Goal: Task Accomplishment & Management: Use online tool/utility

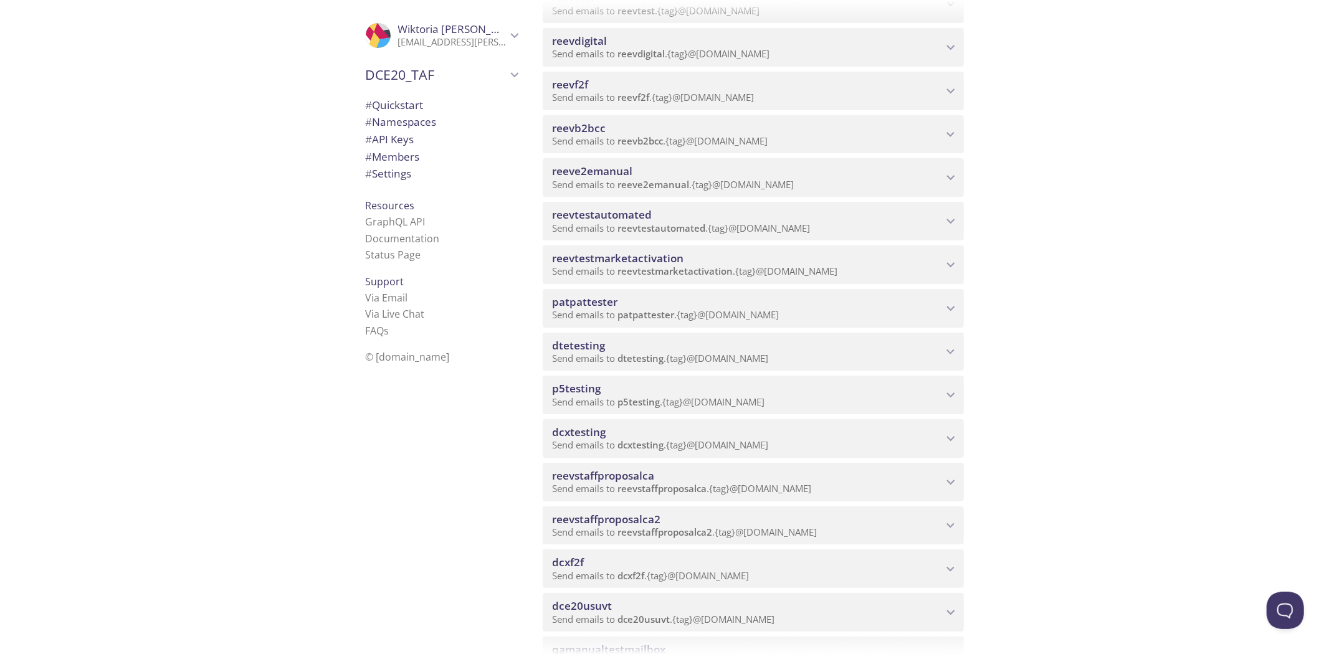
scroll to position [553, 0]
click at [723, 176] on span "reeve2emanual" at bounding box center [748, 175] width 390 height 14
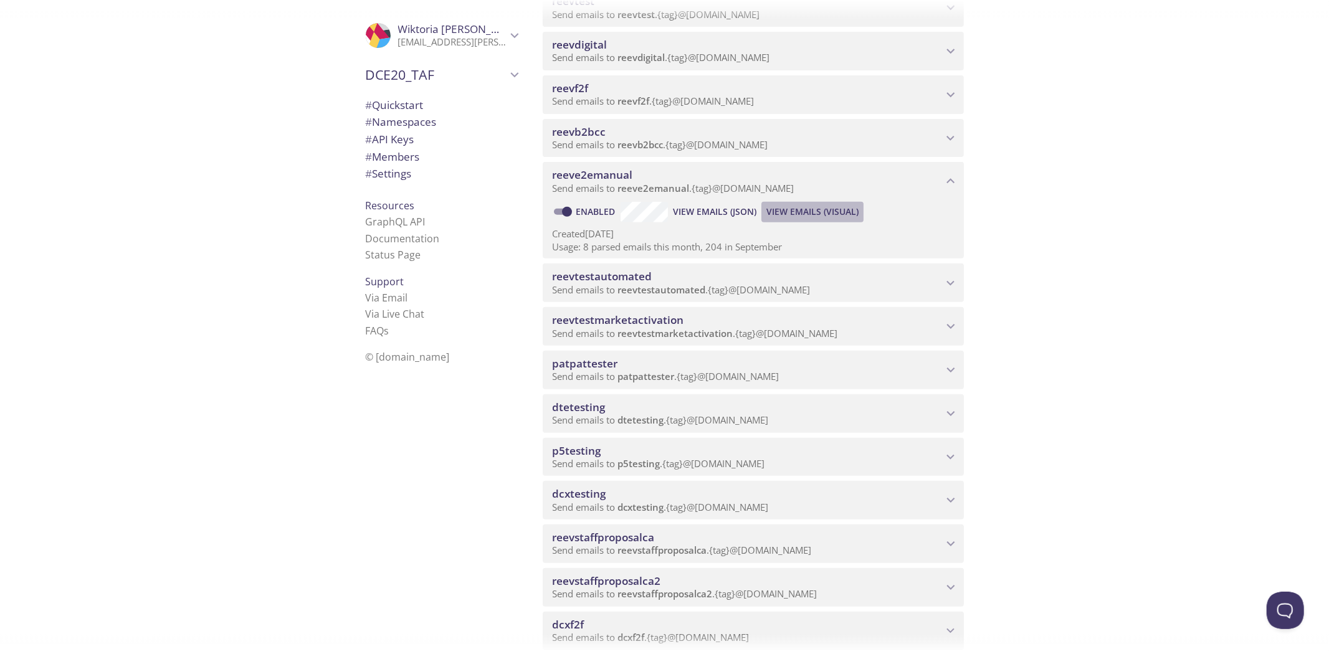
click at [795, 212] on span "View Emails (Visual)" at bounding box center [812, 211] width 92 height 15
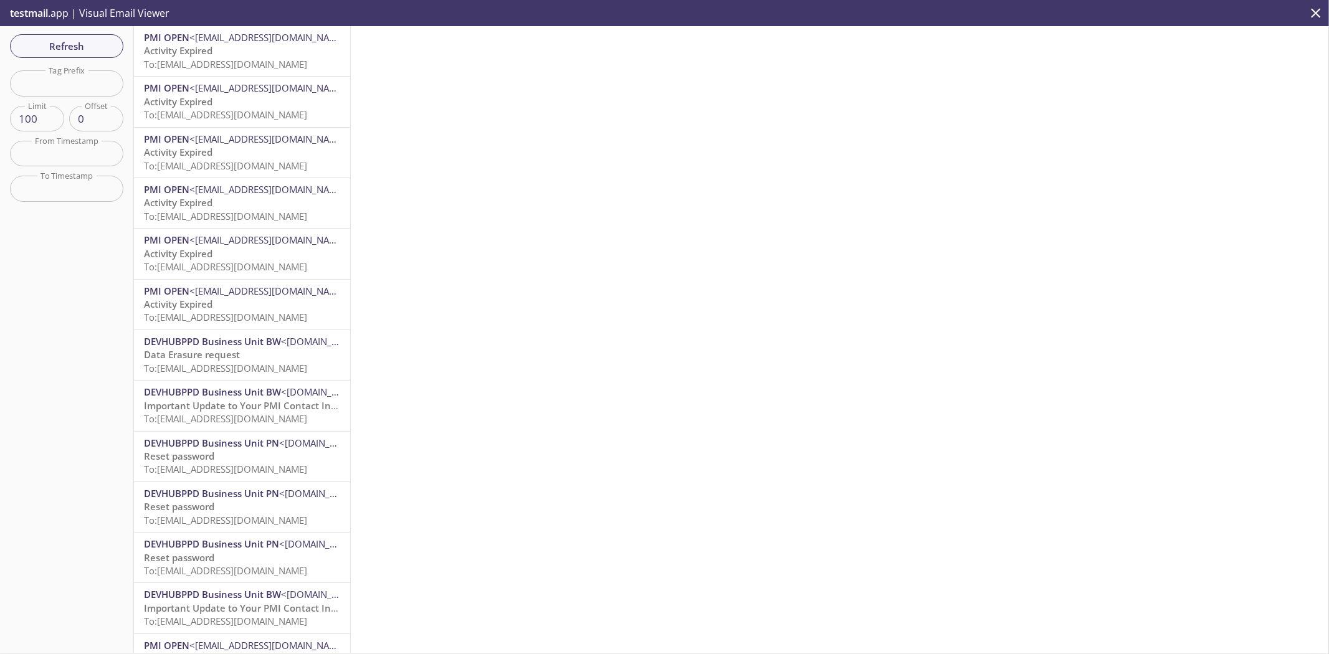
click at [159, 58] on span "To: [EMAIL_ADDRESS][DOMAIN_NAME]" at bounding box center [225, 64] width 163 height 12
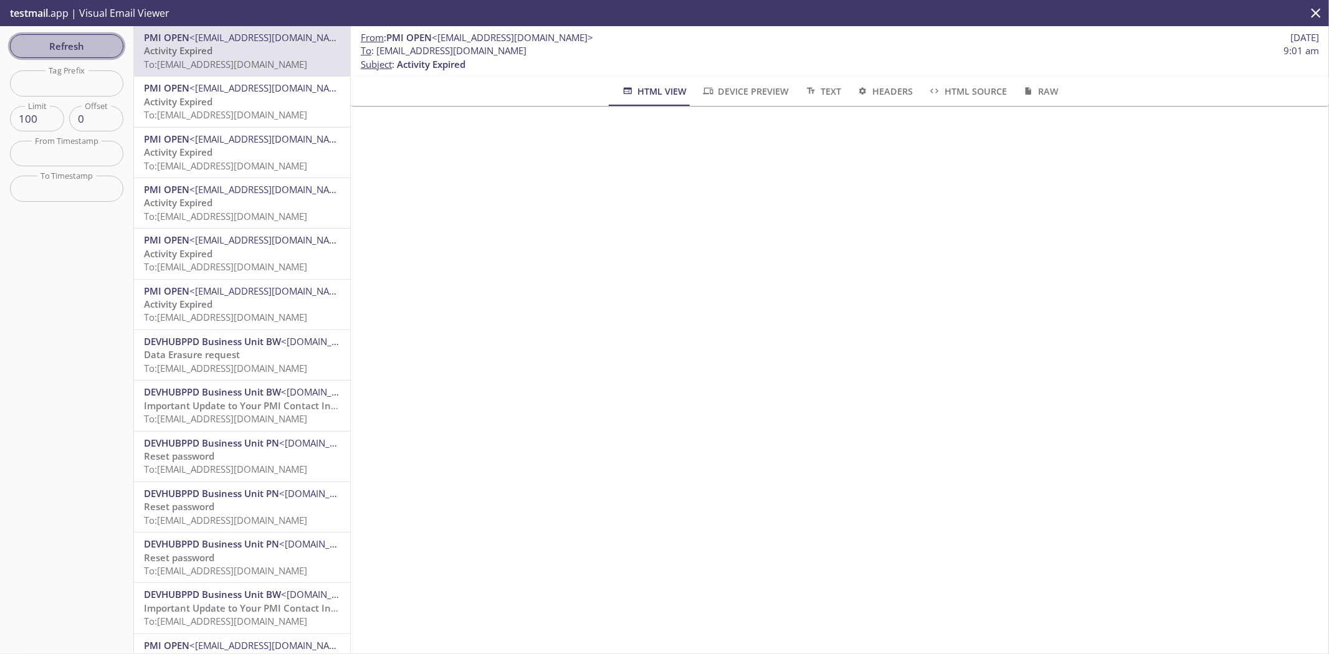
click at [111, 47] on span "Refresh" at bounding box center [66, 46] width 93 height 16
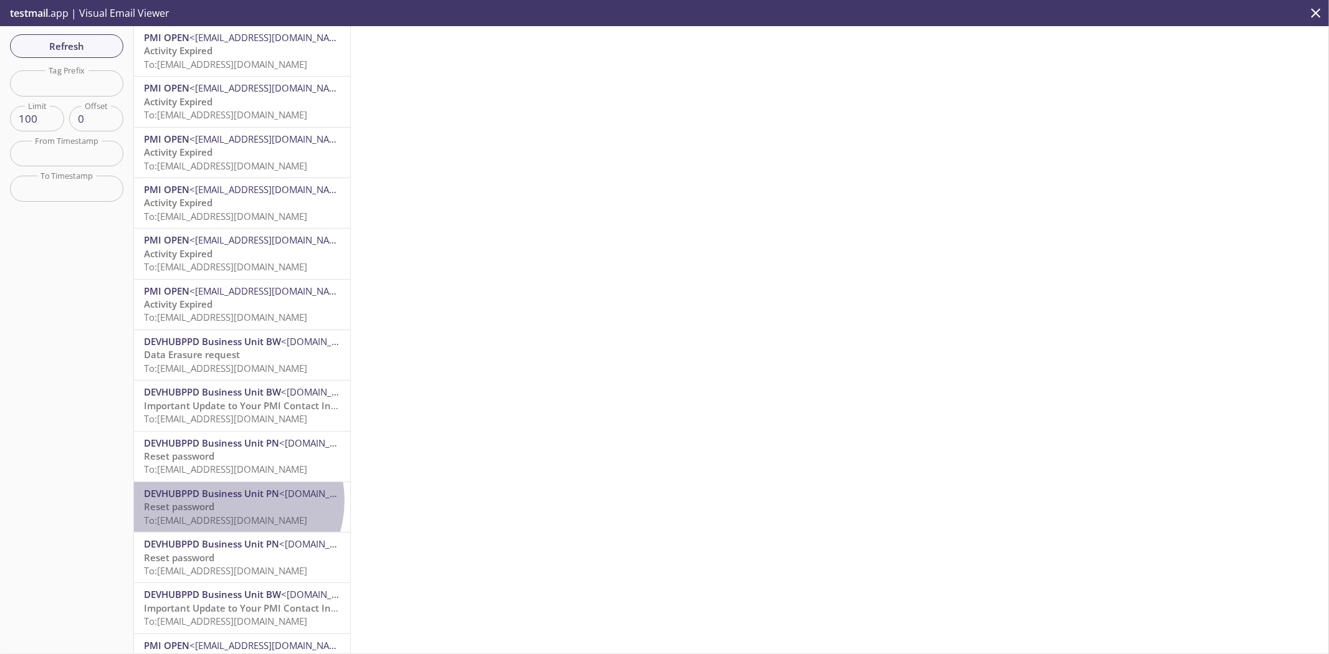
click at [232, 501] on p "Reset password To: [EMAIL_ADDRESS][DOMAIN_NAME]" at bounding box center [242, 513] width 196 height 27
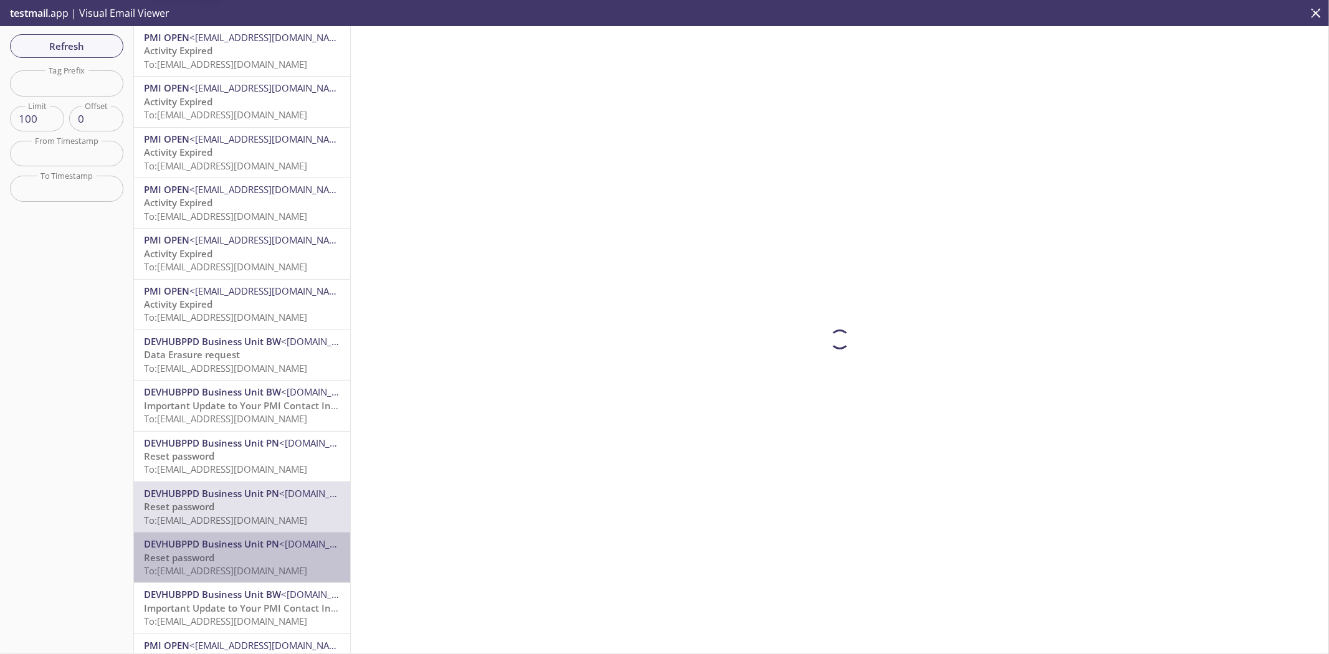
click at [249, 581] on div "DEVHUBPPD Business Unit PN <[DOMAIN_NAME][EMAIL_ADDRESS][DOMAIN_NAME]> Reset pa…" at bounding box center [242, 558] width 216 height 50
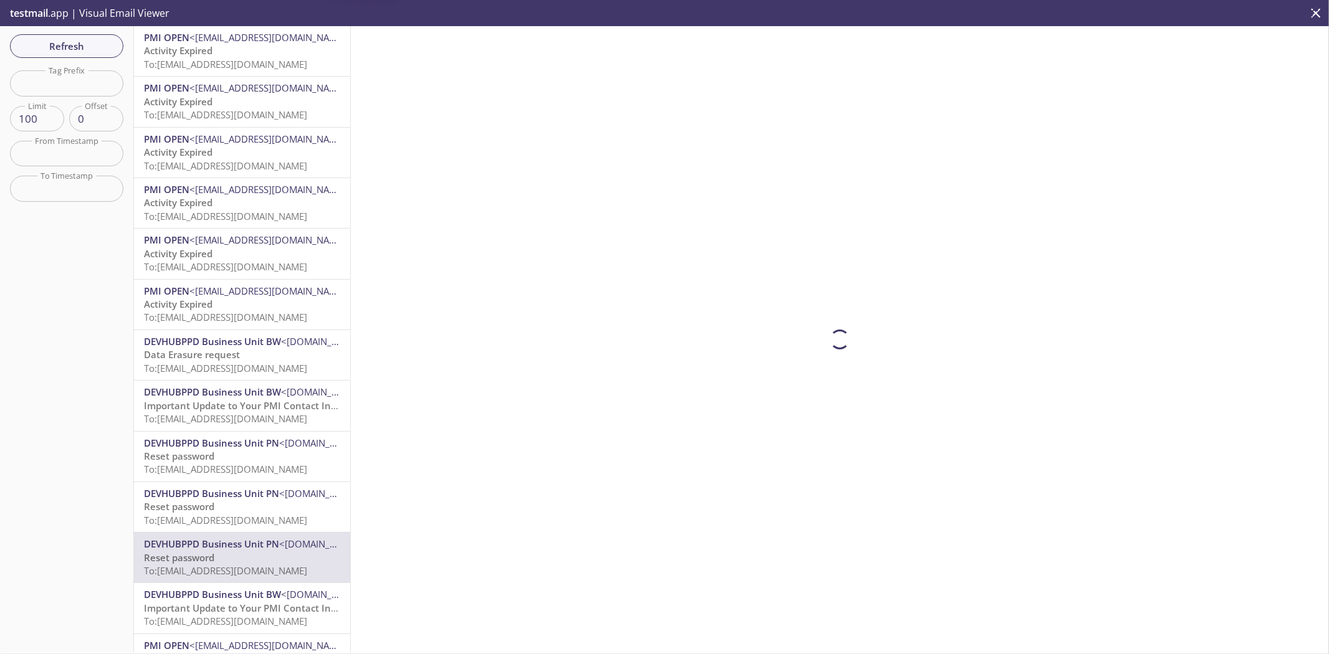
click at [259, 627] on p "Important Update to Your PMI Contact Information To: [EMAIL_ADDRESS][DOMAIN_NAM…" at bounding box center [242, 615] width 196 height 27
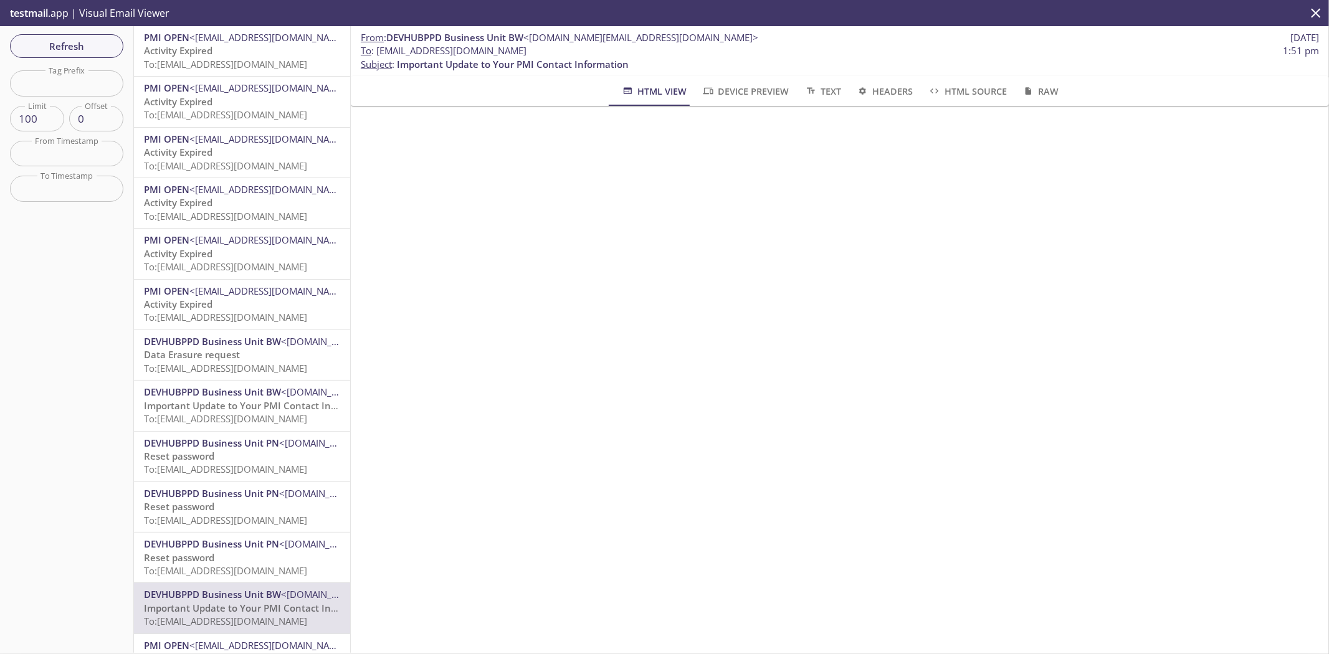
click at [439, 47] on span "To : [EMAIL_ADDRESS][DOMAIN_NAME]" at bounding box center [444, 50] width 166 height 13
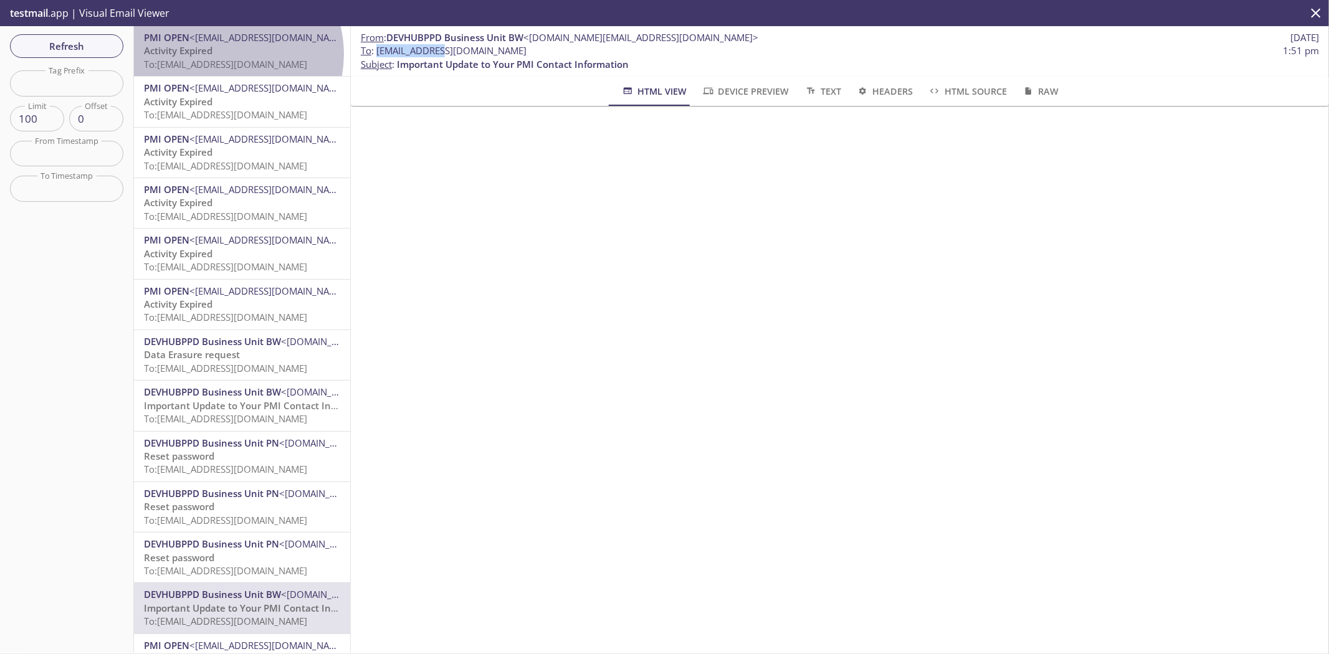
click at [225, 54] on p "Activity Expired To: [EMAIL_ADDRESS][DOMAIN_NAME]" at bounding box center [242, 57] width 196 height 27
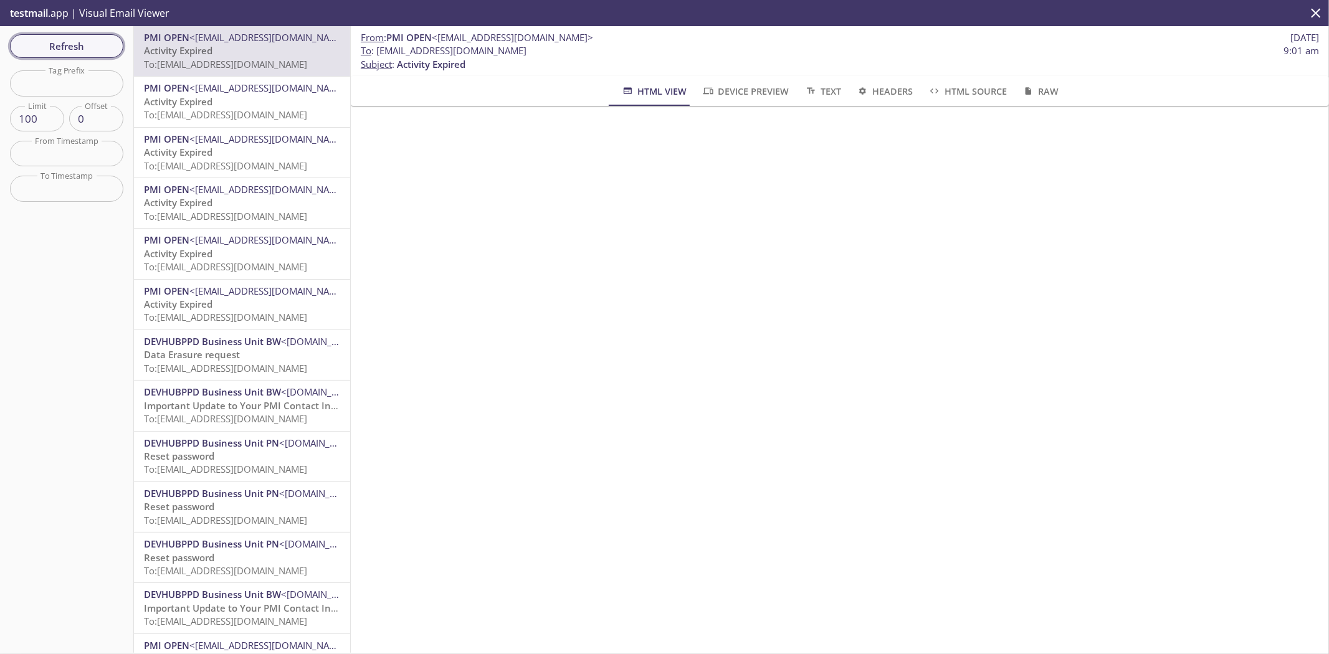
click at [64, 47] on span "Refresh" at bounding box center [66, 46] width 93 height 16
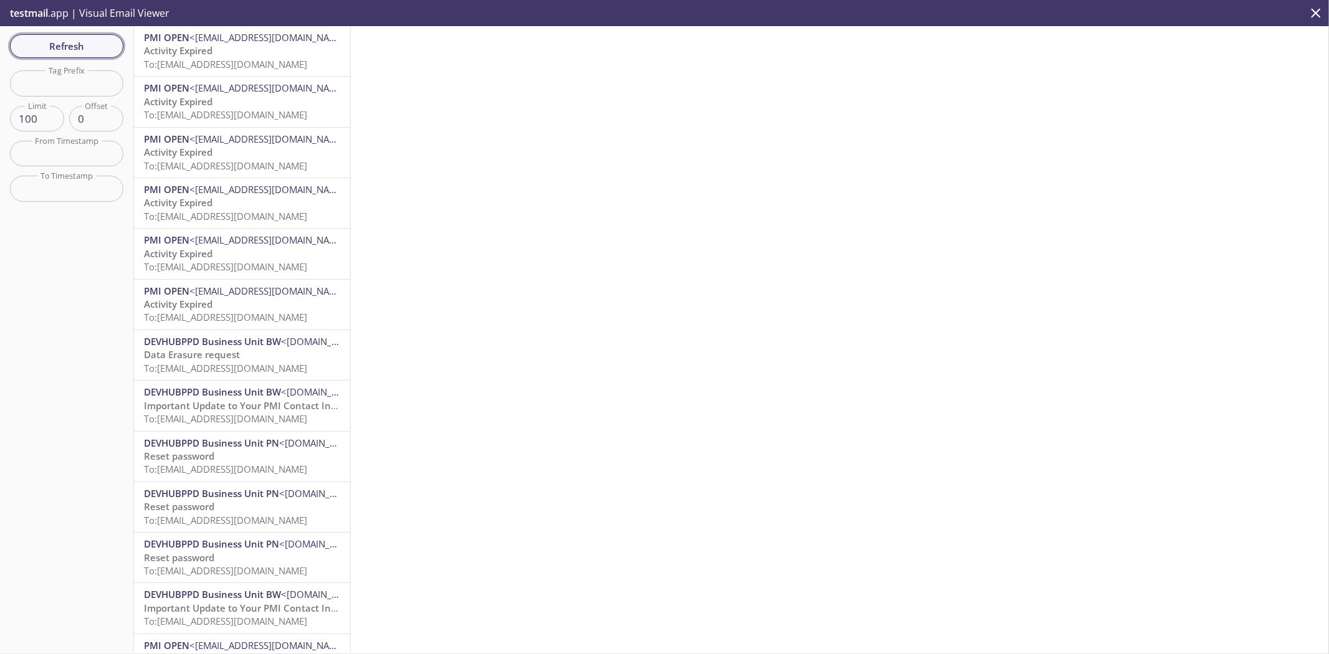
click at [97, 42] on span "Refresh" at bounding box center [66, 46] width 93 height 16
click at [104, 46] on span "Refresh" at bounding box center [66, 46] width 93 height 16
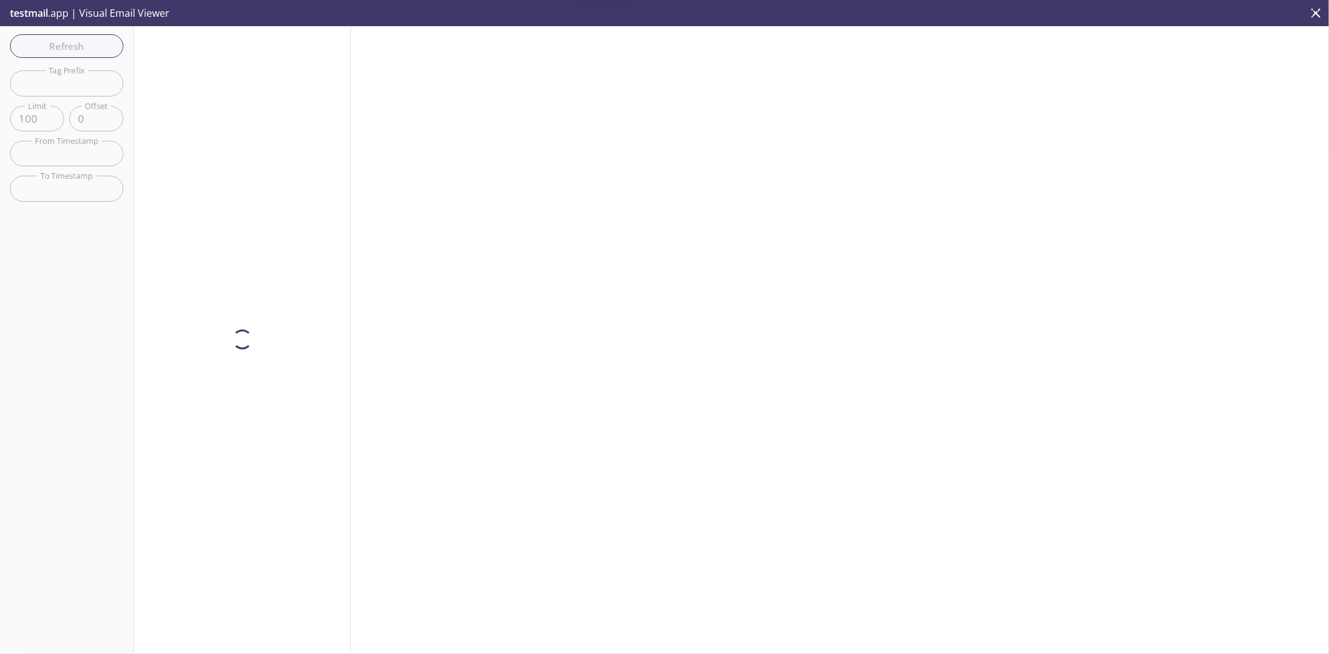
click at [102, 47] on div "Refresh Filters Tag Prefix Tag Prefix Limit 100 Limit Offset 0 Offset From Time…" at bounding box center [67, 339] width 134 height 627
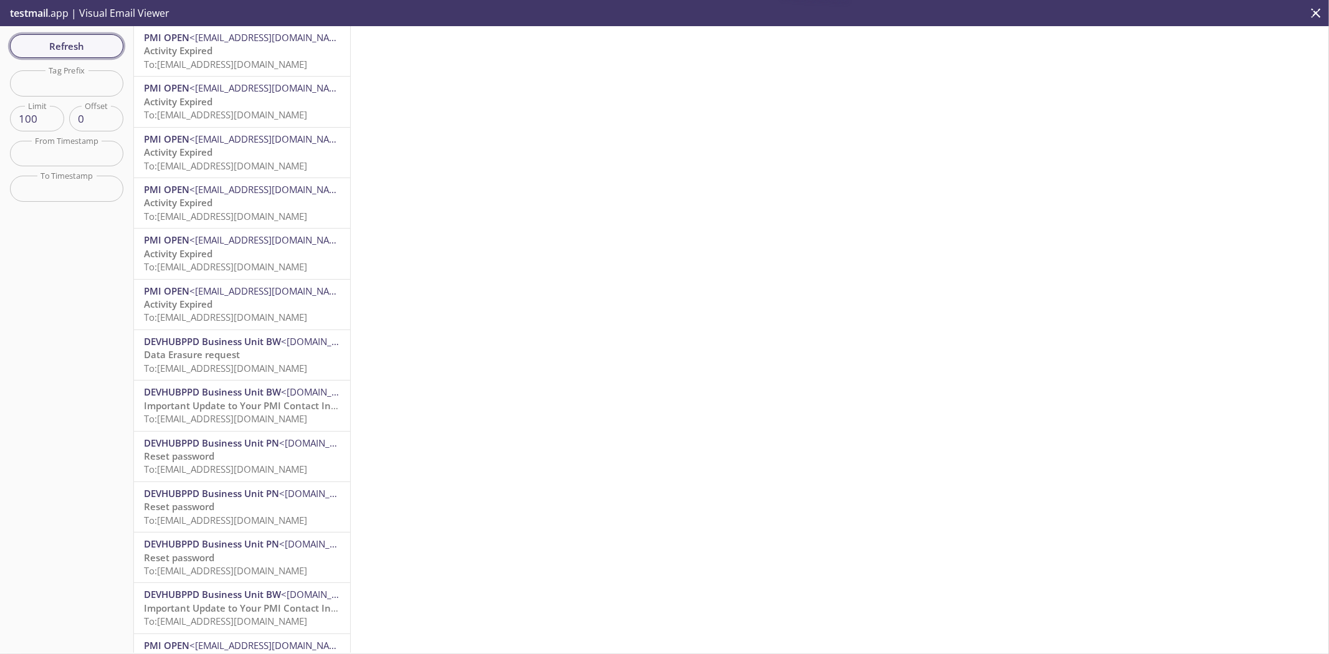
click at [100, 49] on span "Refresh" at bounding box center [66, 46] width 93 height 16
click at [95, 45] on span "Refresh" at bounding box center [66, 46] width 93 height 16
click at [288, 47] on p "Activity Expired To: [EMAIL_ADDRESS][DOMAIN_NAME]" at bounding box center [242, 57] width 196 height 27
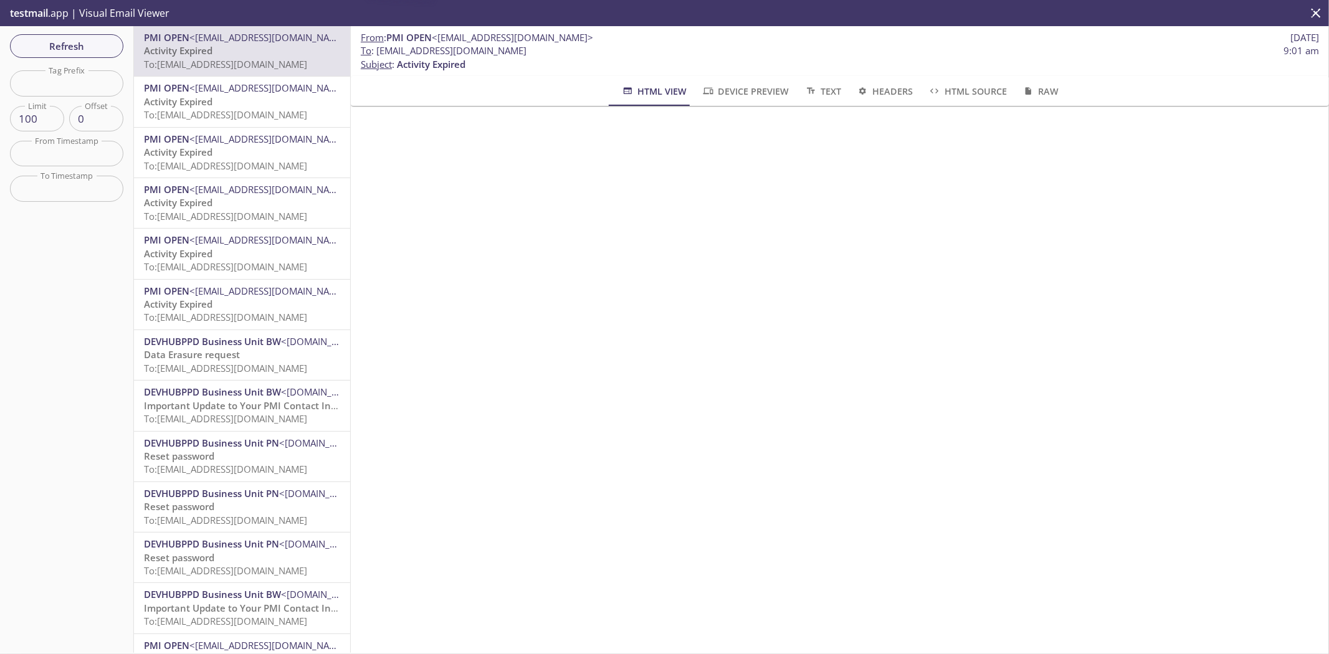
click at [555, 407] on div "From : PMI OPEN <[EMAIL_ADDRESS][DOMAIN_NAME]> [DATE] To : [EMAIL_ADDRESS][DOMA…" at bounding box center [840, 339] width 978 height 627
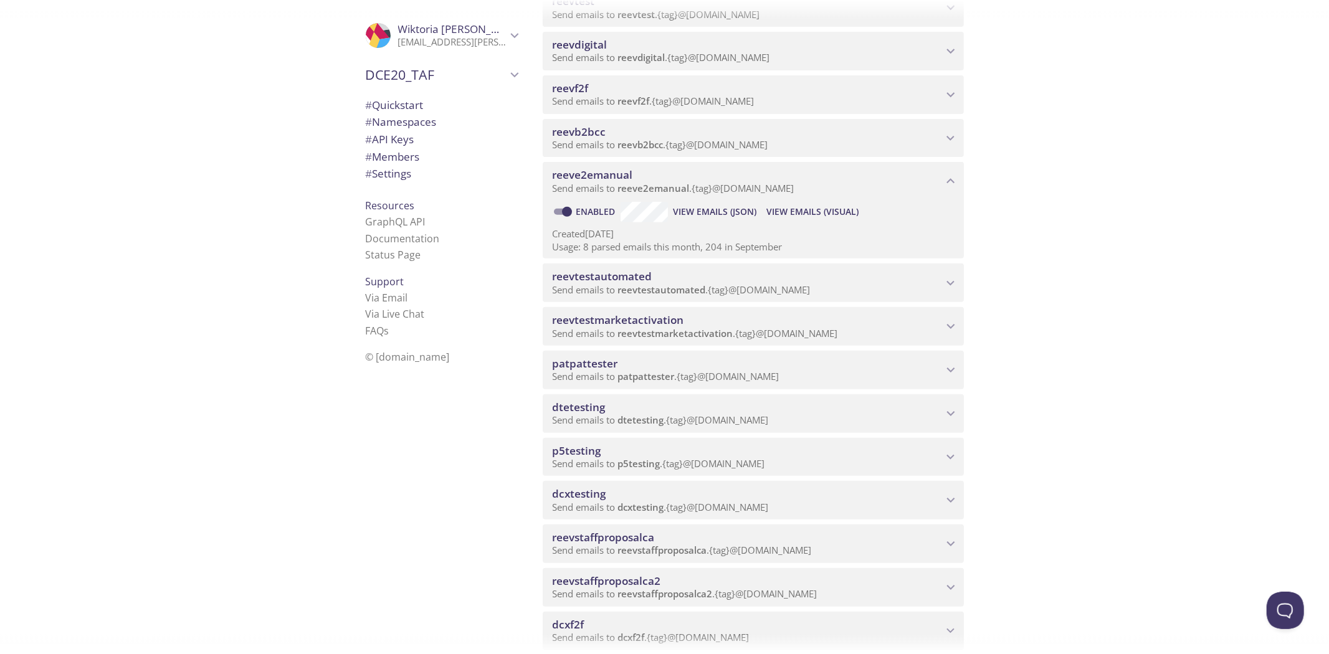
click at [801, 212] on span "View Emails (Visual)" at bounding box center [812, 211] width 92 height 15
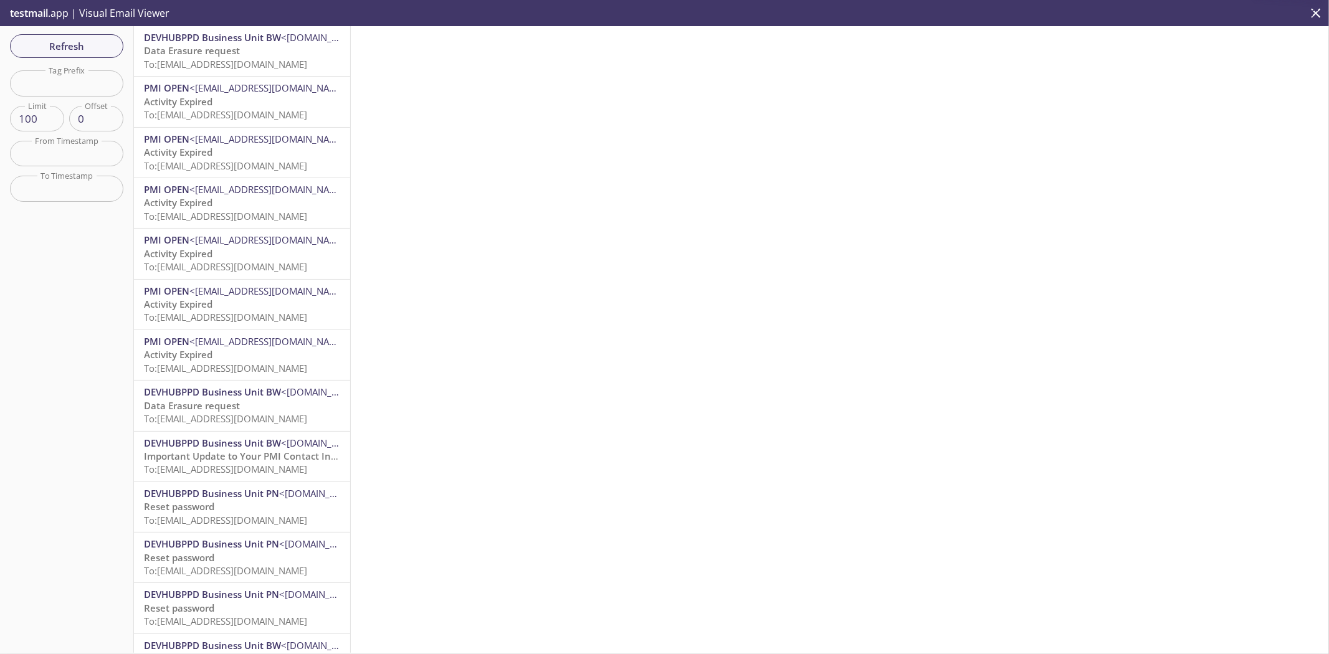
click at [227, 67] on span "To: [EMAIL_ADDRESS][DOMAIN_NAME]" at bounding box center [225, 64] width 163 height 12
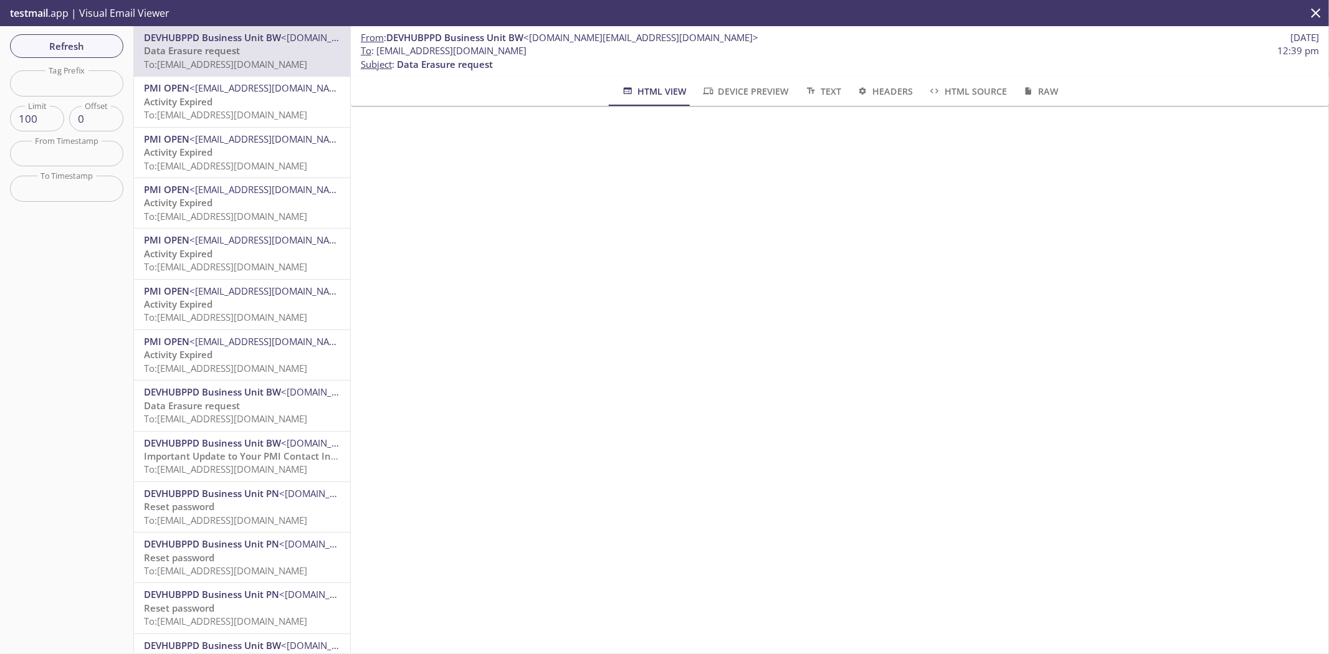
click at [1079, 498] on div "From : DEVHUBPPD Business Unit BW <[DOMAIN_NAME][EMAIL_ADDRESS][DOMAIN_NAME]> […" at bounding box center [840, 339] width 978 height 627
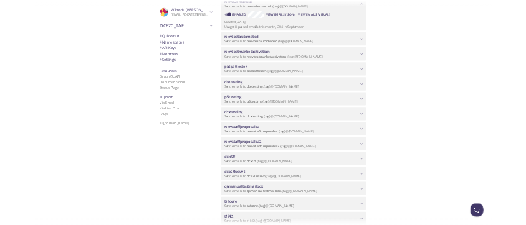
scroll to position [692, 0]
